Goal: Find specific page/section: Find specific page/section

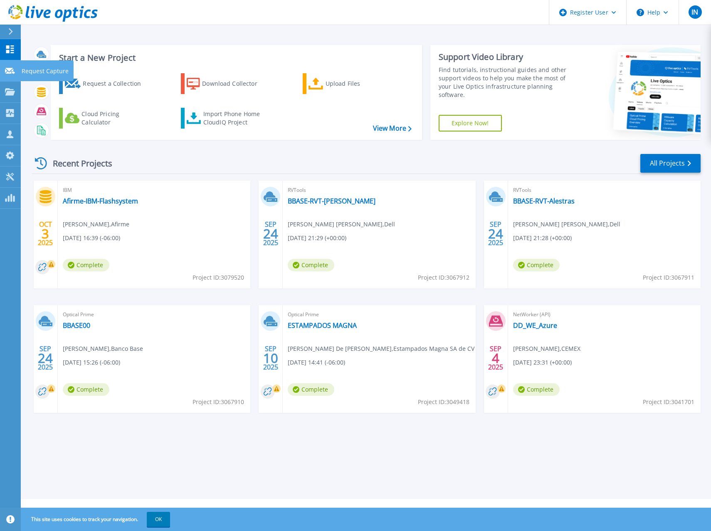
click at [15, 65] on link "Request Capture Request Capture" at bounding box center [10, 70] width 21 height 21
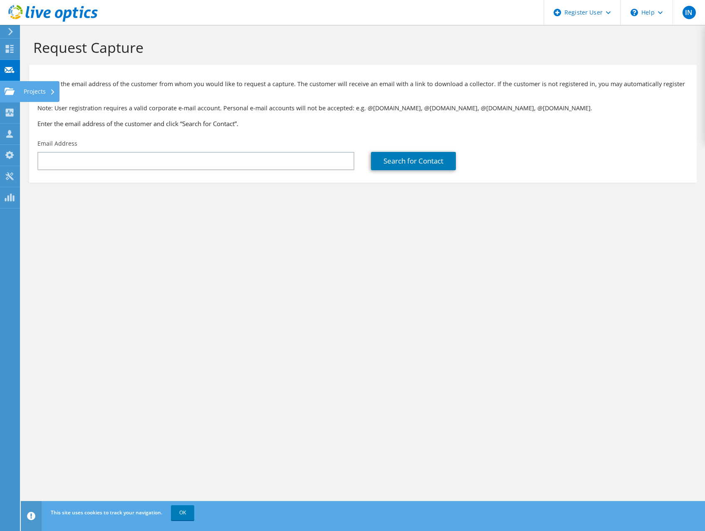
click at [11, 90] on use at bounding box center [10, 90] width 10 height 7
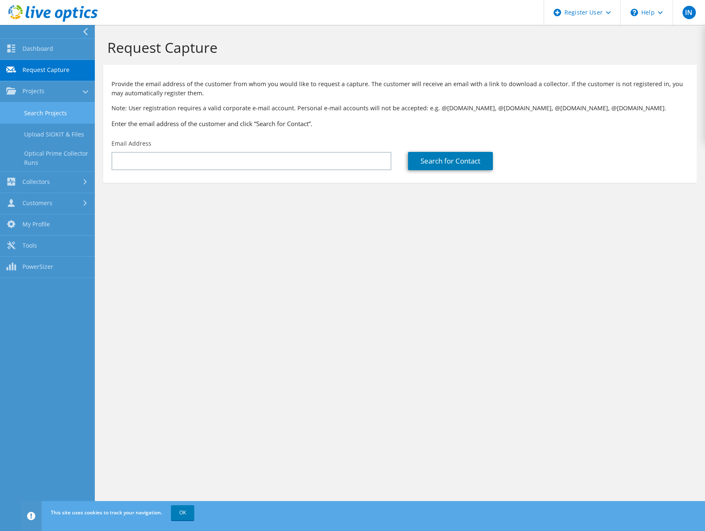
click at [37, 109] on link "Search Projects" at bounding box center [47, 112] width 95 height 21
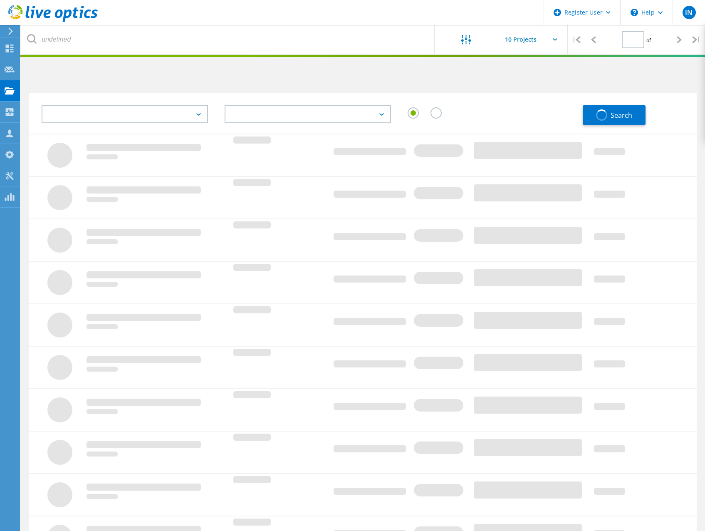
type input "1"
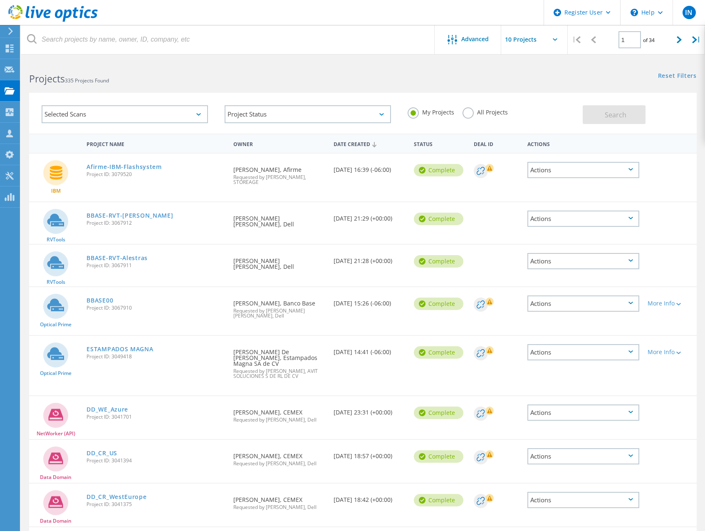
click at [534, 40] on input "text" at bounding box center [542, 39] width 83 height 29
click at [531, 101] on div "Show 40 Projects" at bounding box center [542, 103] width 82 height 14
type input "Show 40 Projects"
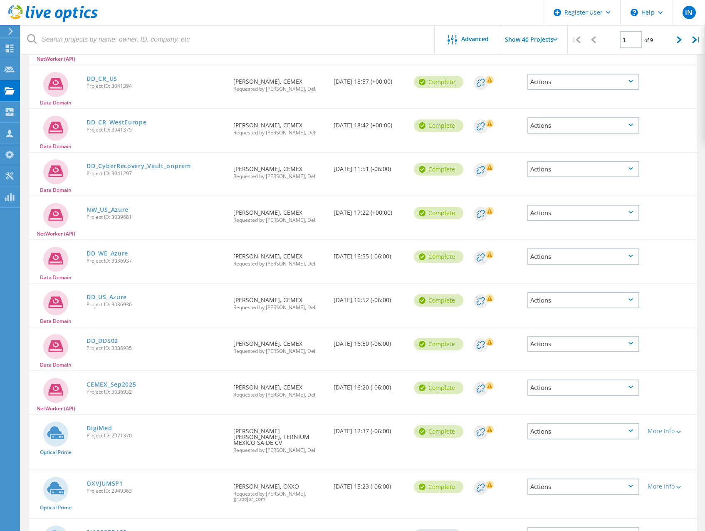
scroll to position [416, 0]
